Goal: Contribute content: Add original content to the website for others to see

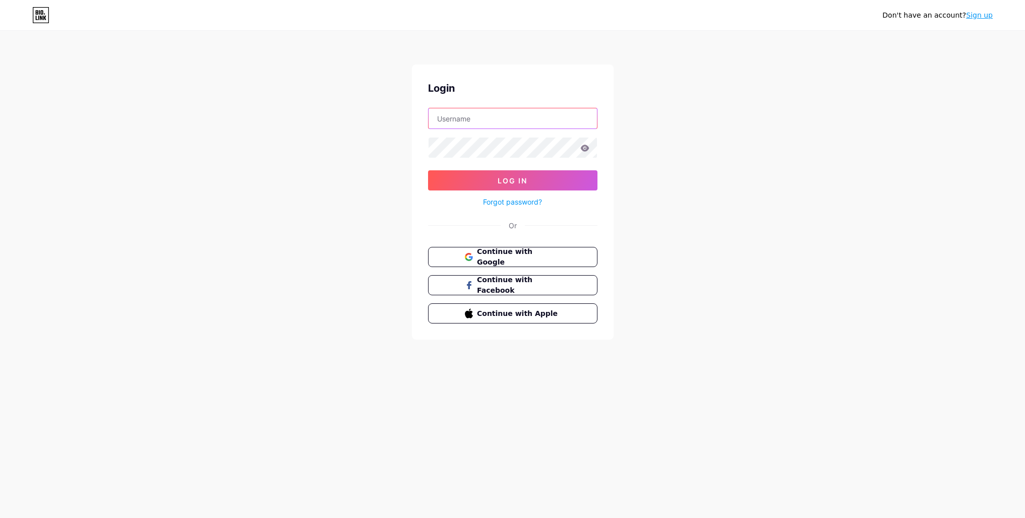
click at [500, 123] on input "text" at bounding box center [513, 118] width 168 height 20
type input "1keycompany"
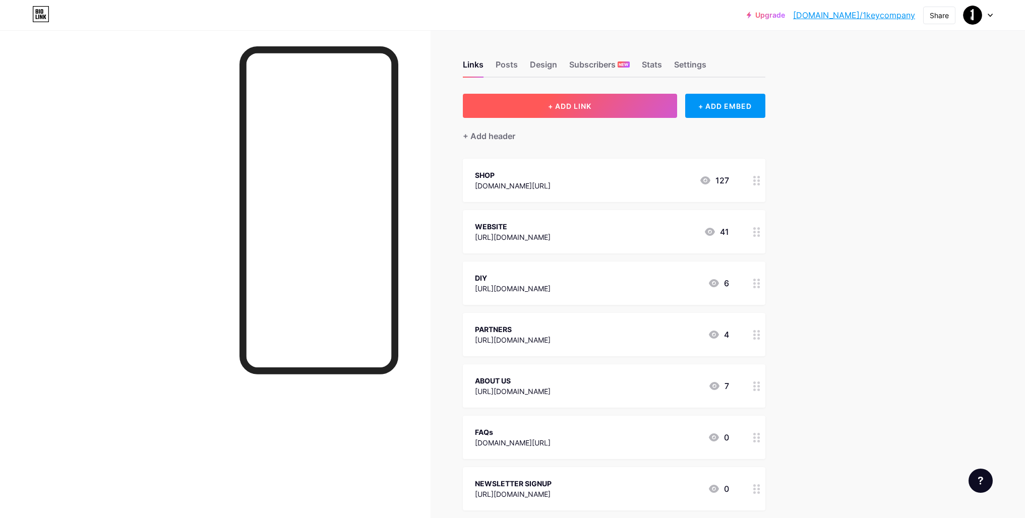
click at [623, 105] on button "+ ADD LINK" at bounding box center [570, 106] width 214 height 24
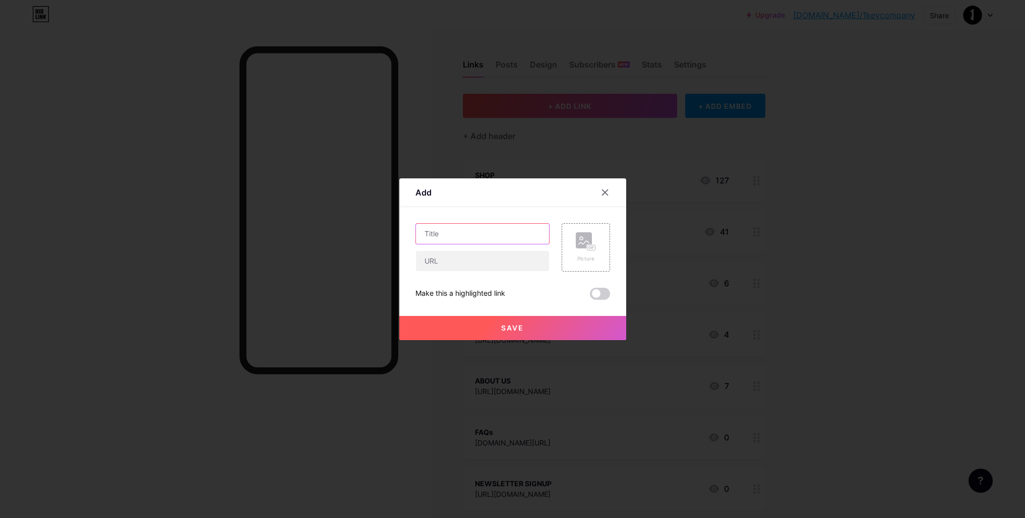
click at [442, 232] on input "text" at bounding box center [482, 234] width 133 height 20
type input "NORWELD Cylinders"
click at [440, 259] on input "text" at bounding box center [482, 261] width 133 height 20
paste input "[URL][DOMAIN_NAME]"
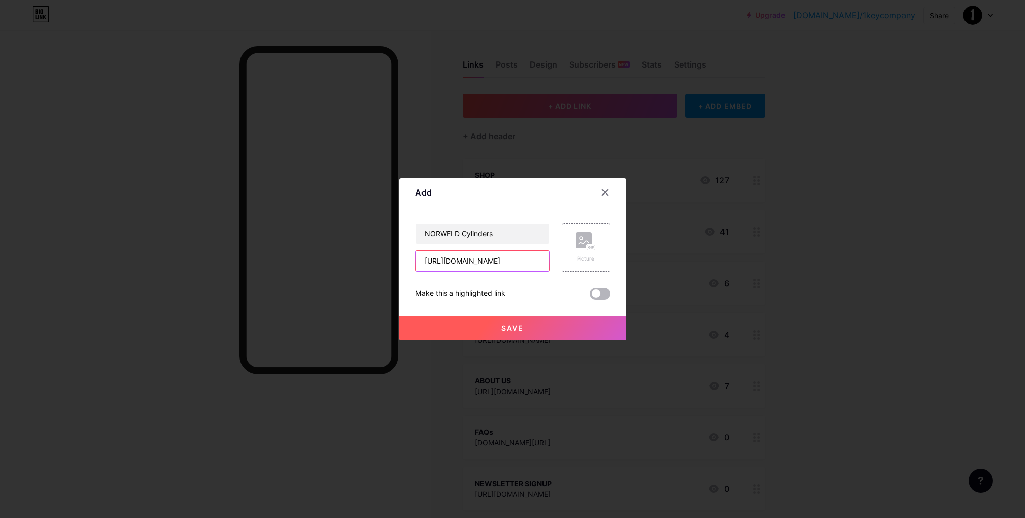
type input "[URL][DOMAIN_NAME]"
click at [602, 297] on span at bounding box center [600, 294] width 20 height 12
click at [590, 297] on input "checkbox" at bounding box center [590, 297] width 0 height 0
click at [560, 323] on button "Save" at bounding box center [512, 328] width 227 height 24
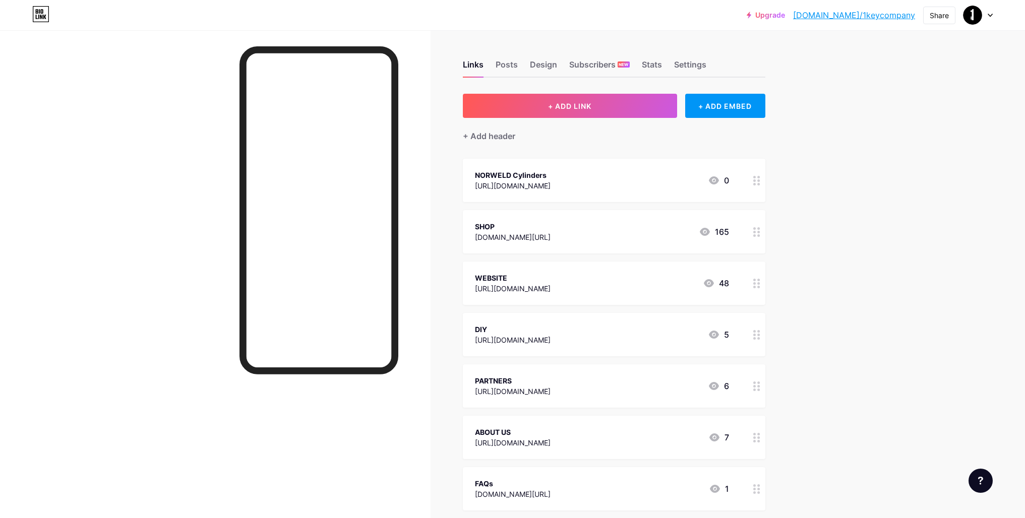
click at [842, 406] on div "Upgrade bio.link/1keyco... bio.link/1keycompany Share Switch accounts 1 Key Com…" at bounding box center [512, 426] width 1025 height 852
